Goal: Information Seeking & Learning: Learn about a topic

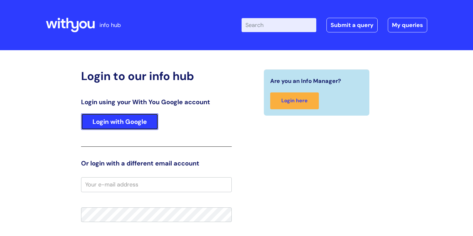
click at [150, 125] on link "Login with Google" at bounding box center [119, 122] width 77 height 17
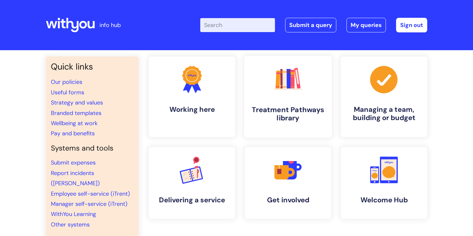
click at [281, 83] on rect at bounding box center [282, 78] width 2 height 19
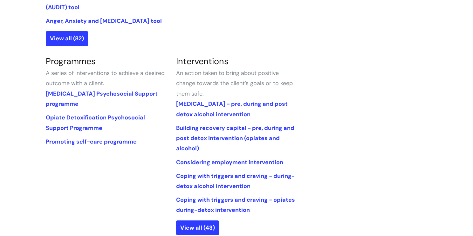
scroll to position [267, 0]
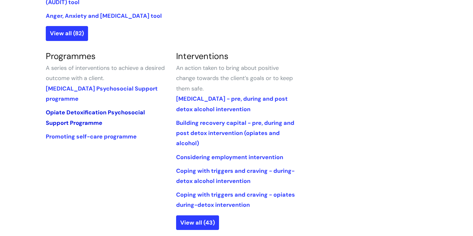
click at [114, 112] on link "Opiate Detoxification Psychosocial Support Programme" at bounding box center [95, 118] width 99 height 18
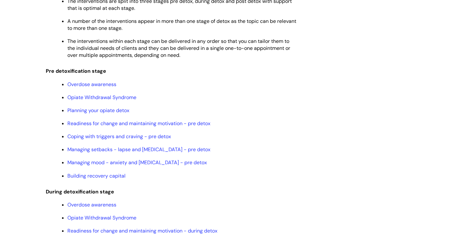
scroll to position [575, 0]
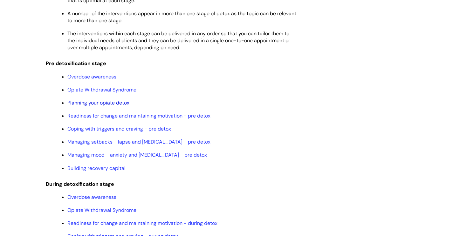
click at [114, 106] on link "Planning your opiate detox" at bounding box center [98, 103] width 62 height 7
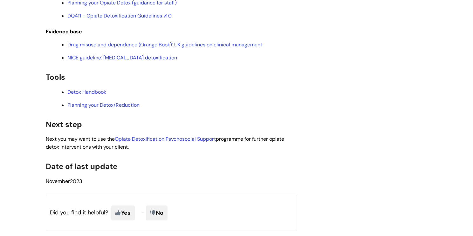
scroll to position [1062, 0]
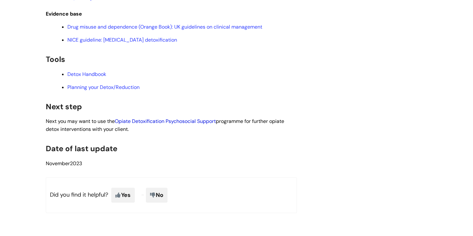
click at [141, 125] on link "Opiate Detoxification Psychosocial Support" at bounding box center [165, 121] width 101 height 7
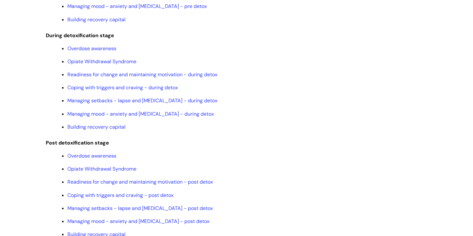
scroll to position [619, 0]
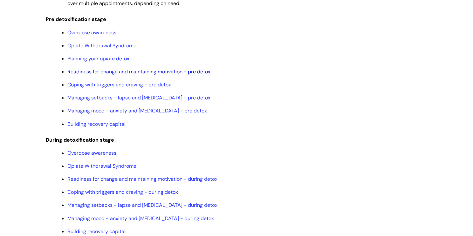
click at [110, 75] on link "Readiness for change and maintaining motivation - pre detox" at bounding box center [138, 71] width 143 height 7
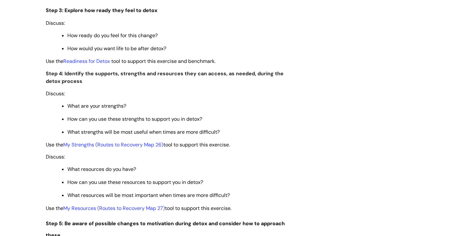
scroll to position [1153, 0]
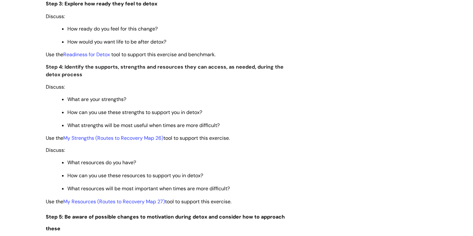
click at [111, 58] on span at bounding box center [110, 54] width 1 height 7
click at [92, 58] on link "Readiness for Detox" at bounding box center [86, 54] width 47 height 7
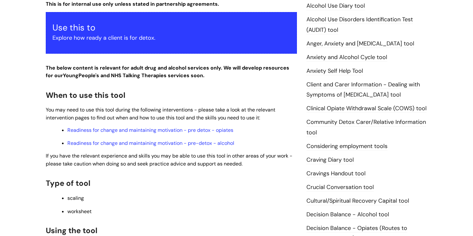
scroll to position [125, 0]
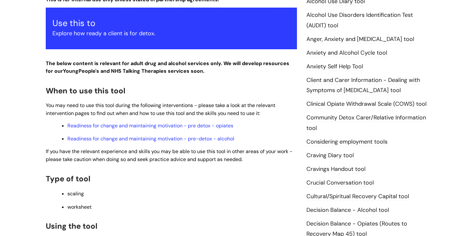
click at [323, 156] on link "Craving Diary tool" at bounding box center [330, 156] width 47 height 8
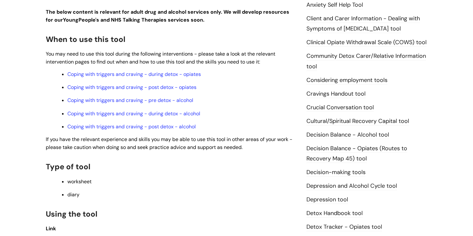
scroll to position [187, 0]
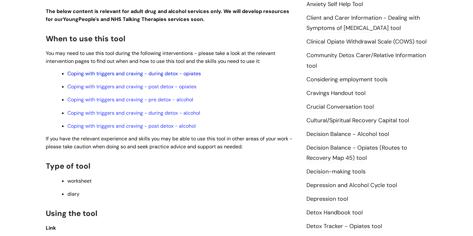
click at [184, 76] on link "Coping with triggers and craving - during detox - opiates" at bounding box center [134, 73] width 134 height 7
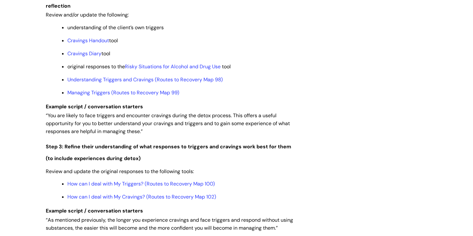
scroll to position [969, 0]
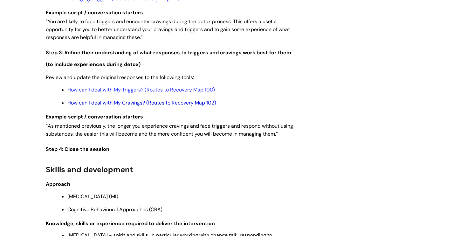
click at [164, 106] on link "How can I deal with My Cravings? (Routes to Recovery Map 102)" at bounding box center [141, 103] width 149 height 7
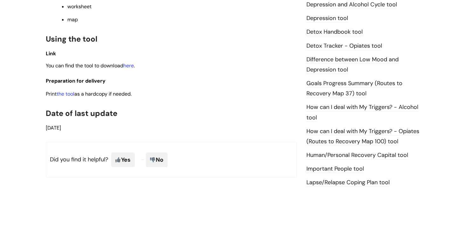
scroll to position [435, 0]
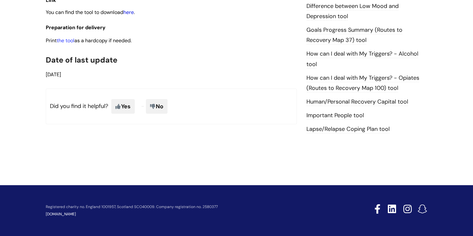
click at [134, 15] on link "here" at bounding box center [128, 12] width 10 height 7
